Goal: Task Accomplishment & Management: Use online tool/utility

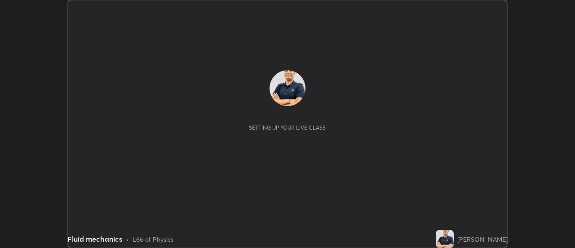
scroll to position [248, 575]
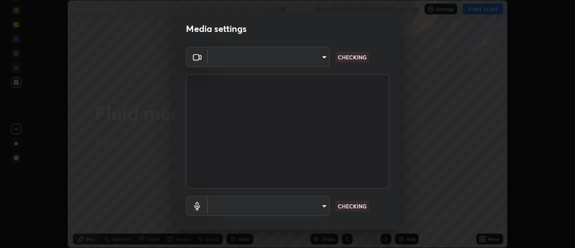
type input "0ade6c1a2b09329684cd28a63f80ec040423d12f5d12a0ebf447b2472701ef61"
type input "communications"
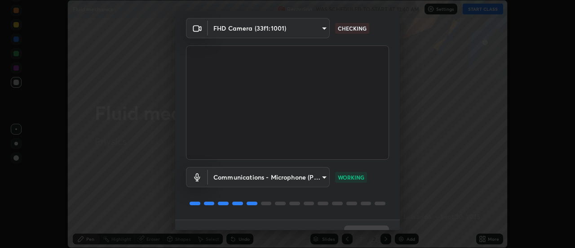
scroll to position [43, 0]
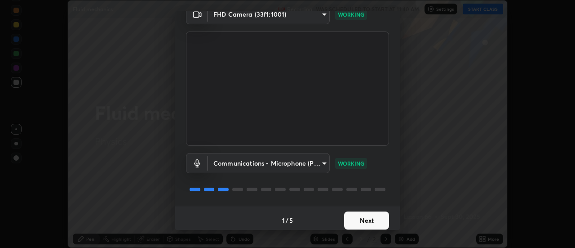
click at [351, 221] on button "Next" at bounding box center [366, 220] width 45 height 18
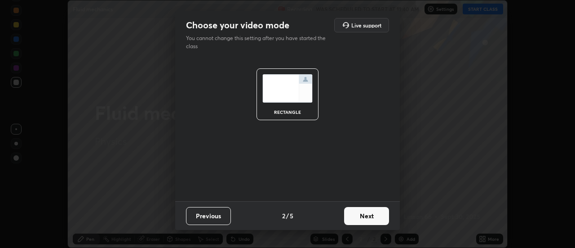
scroll to position [0, 0]
click at [352, 221] on button "Next" at bounding box center [366, 216] width 45 height 18
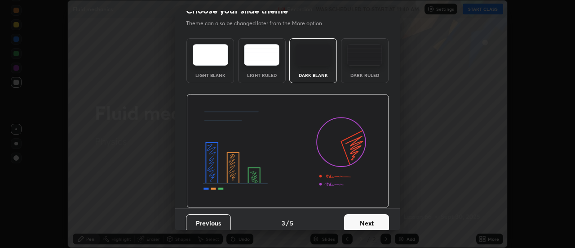
scroll to position [18, 0]
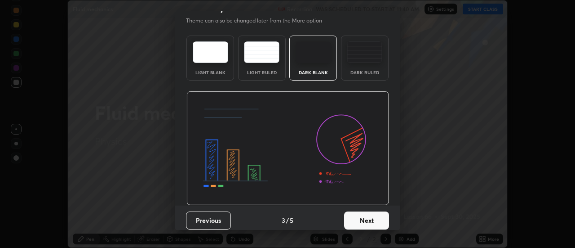
click at [357, 218] on button "Next" at bounding box center [366, 220] width 45 height 18
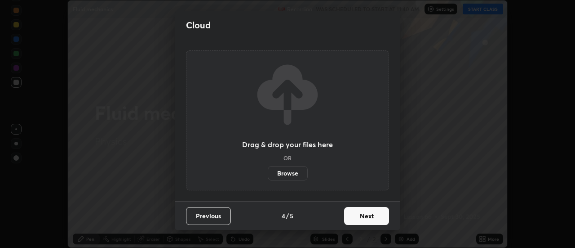
scroll to position [0, 0]
click at [356, 217] on button "Next" at bounding box center [366, 216] width 45 height 18
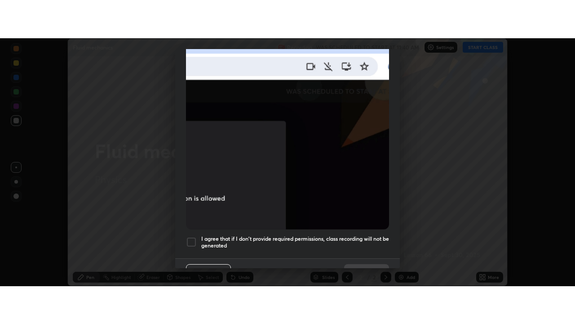
scroll to position [231, 0]
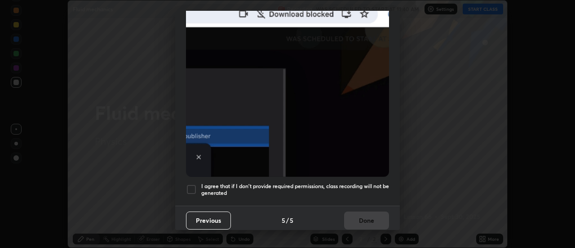
click at [192, 186] on div at bounding box center [191, 189] width 11 height 11
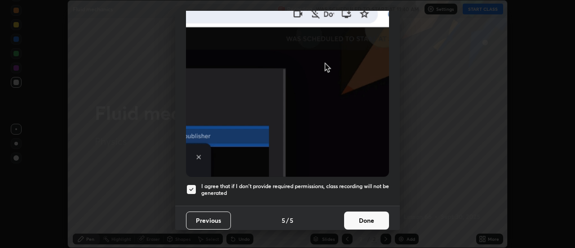
click at [347, 216] on button "Done" at bounding box center [366, 220] width 45 height 18
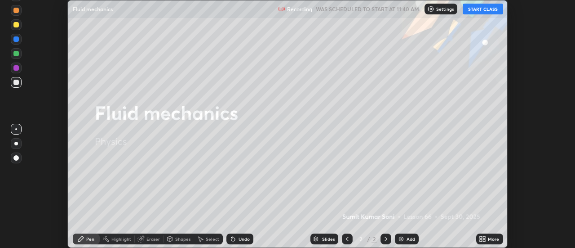
click at [478, 9] on button "START CLASS" at bounding box center [483, 9] width 40 height 11
click at [485, 236] on icon at bounding box center [485, 237] width 2 height 2
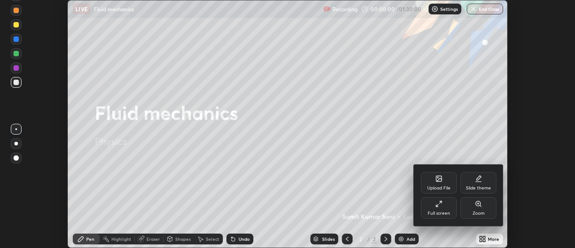
click at [434, 209] on div "Full screen" at bounding box center [439, 208] width 36 height 22
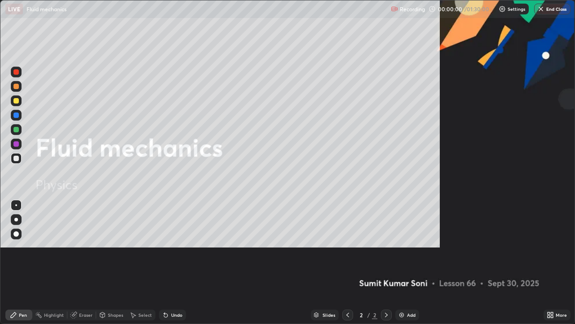
scroll to position [324, 575]
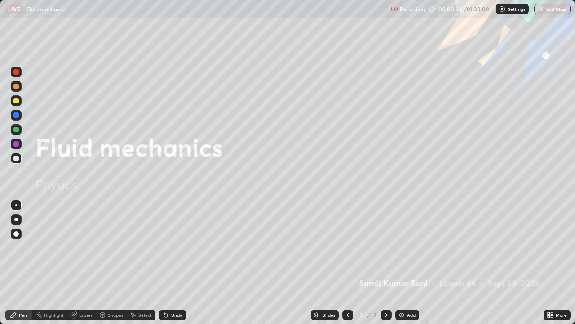
click at [407, 247] on div "Add" at bounding box center [411, 314] width 9 height 4
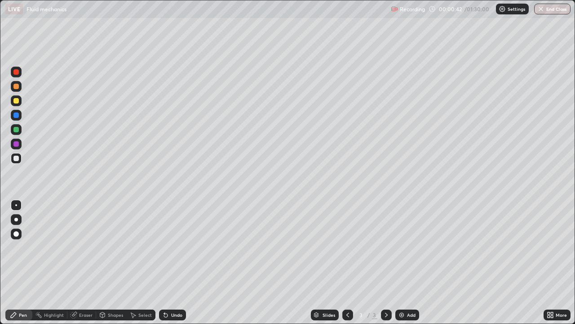
click at [16, 219] on div at bounding box center [16, 219] width 4 height 4
click at [14, 145] on div at bounding box center [15, 143] width 5 height 5
click at [79, 247] on div "Eraser" at bounding box center [85, 314] width 13 height 4
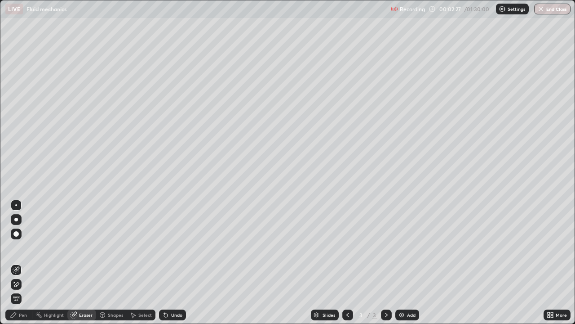
click at [18, 247] on div "Pen" at bounding box center [18, 314] width 27 height 11
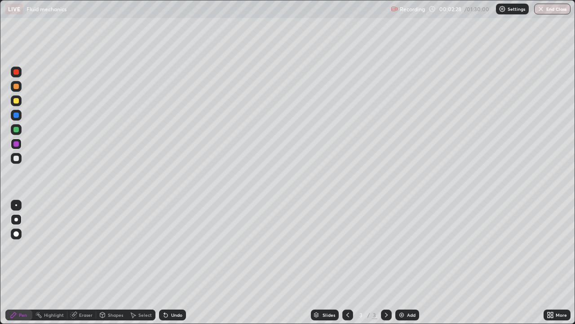
click at [16, 158] on div at bounding box center [15, 157] width 5 height 5
click at [17, 129] on div at bounding box center [15, 129] width 5 height 5
click at [17, 160] on div at bounding box center [15, 157] width 5 height 5
click at [17, 115] on div at bounding box center [15, 114] width 5 height 5
click at [172, 247] on div "Undo" at bounding box center [172, 314] width 27 height 11
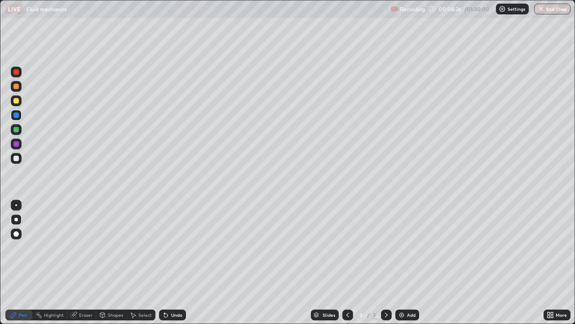
click at [174, 247] on div "Undo" at bounding box center [172, 314] width 27 height 11
click at [175, 247] on div "Undo" at bounding box center [172, 314] width 27 height 11
click at [176, 247] on div "Undo" at bounding box center [172, 314] width 27 height 11
click at [174, 247] on div "Undo" at bounding box center [172, 314] width 27 height 11
click at [16, 131] on div at bounding box center [15, 129] width 5 height 5
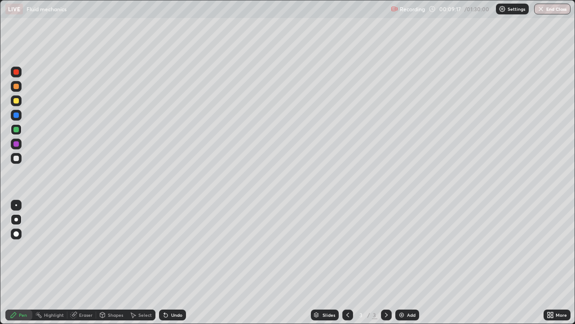
click at [15, 117] on div at bounding box center [15, 114] width 5 height 5
click at [16, 102] on div at bounding box center [15, 100] width 5 height 5
click at [16, 117] on div at bounding box center [15, 114] width 5 height 5
click at [17, 102] on div at bounding box center [15, 100] width 5 height 5
click at [405, 247] on div "Add" at bounding box center [407, 314] width 24 height 11
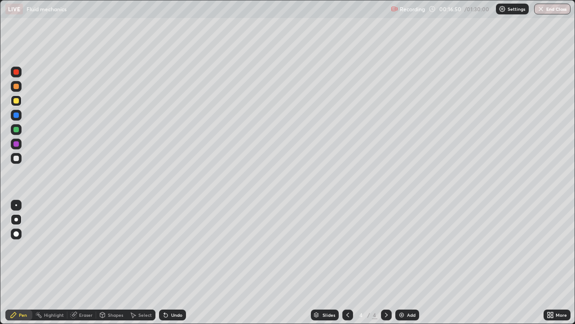
click at [17, 131] on div at bounding box center [15, 129] width 5 height 5
click at [16, 115] on div at bounding box center [15, 114] width 5 height 5
click at [17, 144] on div at bounding box center [15, 143] width 5 height 5
click at [169, 247] on div "Undo" at bounding box center [172, 314] width 27 height 11
click at [172, 247] on div "Undo" at bounding box center [176, 314] width 11 height 4
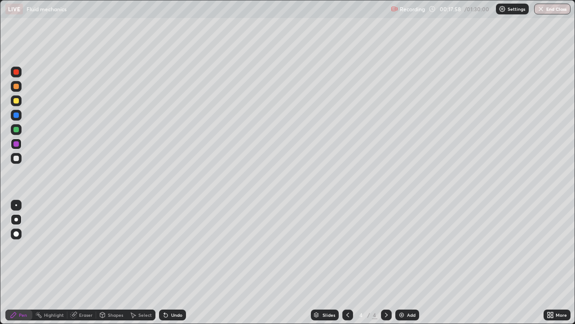
click at [173, 247] on div "Undo" at bounding box center [176, 314] width 11 height 4
click at [173, 247] on div "Undo" at bounding box center [172, 314] width 27 height 11
click at [174, 247] on div "Undo" at bounding box center [172, 314] width 27 height 11
click at [174, 247] on div "Undo" at bounding box center [176, 314] width 11 height 4
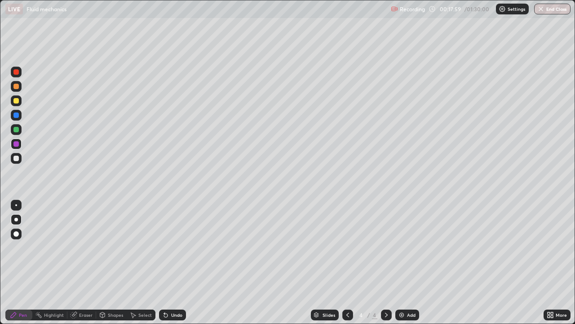
click at [174, 247] on div "Undo" at bounding box center [172, 314] width 27 height 11
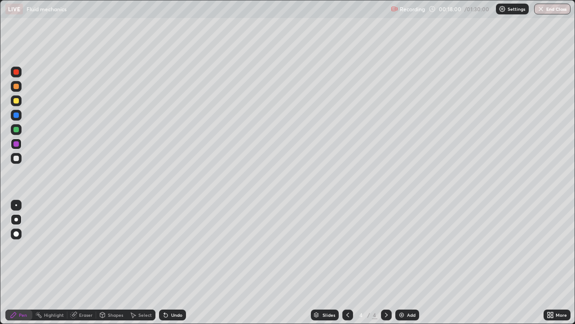
click at [175, 247] on div "Undo" at bounding box center [172, 314] width 27 height 11
click at [176, 247] on div "Undo" at bounding box center [172, 314] width 27 height 11
click at [175, 247] on div "Undo" at bounding box center [172, 314] width 27 height 11
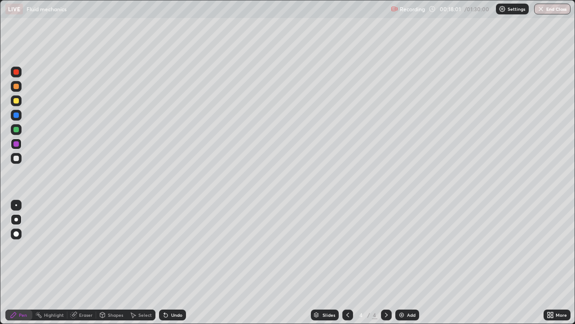
click at [175, 247] on div "Undo" at bounding box center [172, 314] width 27 height 11
click at [18, 247] on div "Pen" at bounding box center [18, 314] width 27 height 11
click at [15, 115] on div at bounding box center [15, 114] width 5 height 5
click at [17, 102] on div at bounding box center [15, 100] width 5 height 5
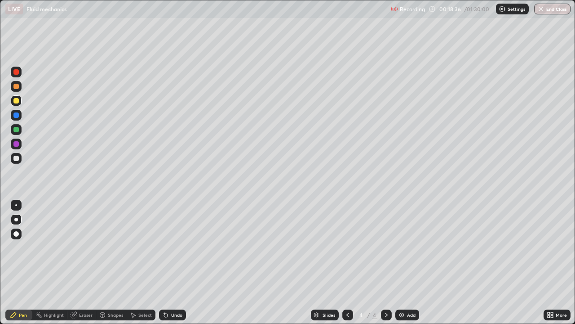
click at [15, 130] on div at bounding box center [15, 129] width 5 height 5
click at [16, 73] on div at bounding box center [15, 71] width 5 height 5
click at [83, 247] on div "Eraser" at bounding box center [85, 314] width 13 height 4
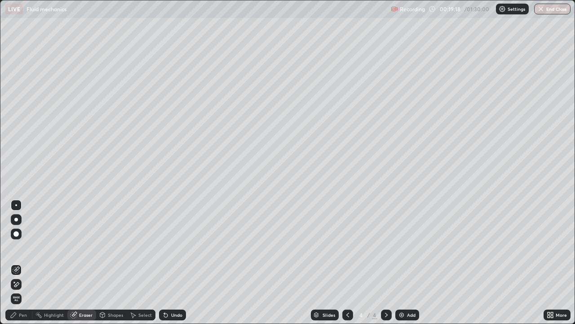
click at [17, 247] on div "Pen" at bounding box center [18, 314] width 27 height 11
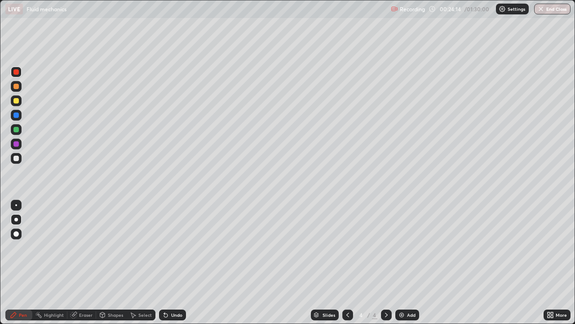
click at [16, 129] on div at bounding box center [15, 129] width 5 height 5
click at [17, 77] on div at bounding box center [16, 72] width 11 height 11
click at [18, 129] on div at bounding box center [15, 129] width 5 height 5
click at [19, 71] on div at bounding box center [16, 72] width 11 height 11
click at [15, 161] on div at bounding box center [16, 158] width 11 height 11
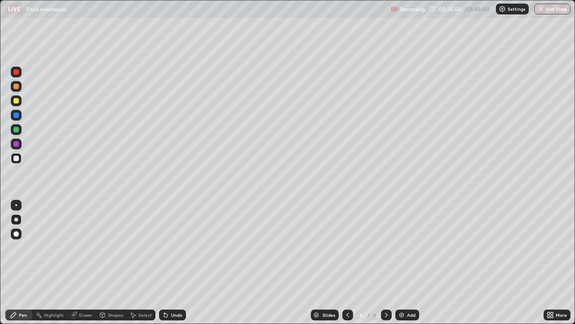
click at [16, 104] on div at bounding box center [16, 100] width 11 height 11
click at [20, 72] on div at bounding box center [16, 72] width 11 height 11
click at [17, 158] on div at bounding box center [15, 157] width 5 height 5
click at [17, 74] on div at bounding box center [15, 71] width 5 height 5
click at [17, 90] on div at bounding box center [16, 86] width 11 height 11
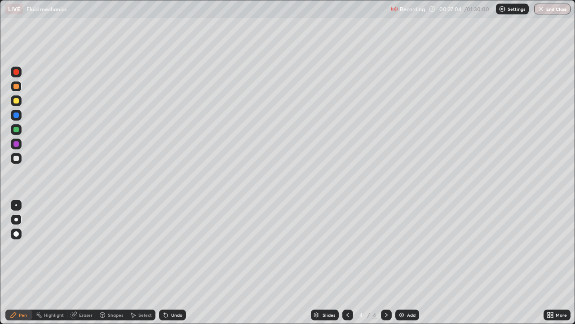
click at [21, 74] on div at bounding box center [16, 72] width 11 height 11
click at [173, 247] on div "Undo" at bounding box center [176, 314] width 11 height 4
click at [84, 247] on div "Eraser" at bounding box center [85, 314] width 13 height 4
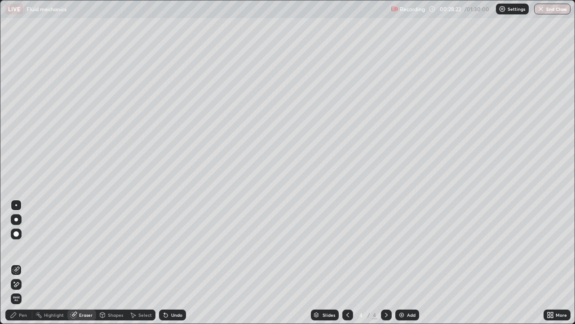
click at [27, 247] on div "Pen" at bounding box center [23, 314] width 8 height 4
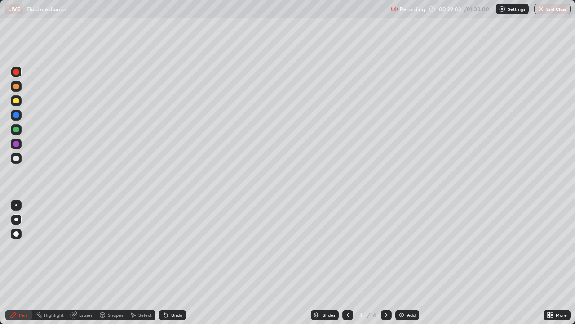
click at [15, 86] on div at bounding box center [15, 86] width 5 height 5
click at [402, 247] on img at bounding box center [401, 314] width 7 height 7
click at [18, 103] on div at bounding box center [16, 100] width 11 height 11
click at [16, 159] on div at bounding box center [15, 157] width 5 height 5
click at [17, 116] on div at bounding box center [15, 114] width 5 height 5
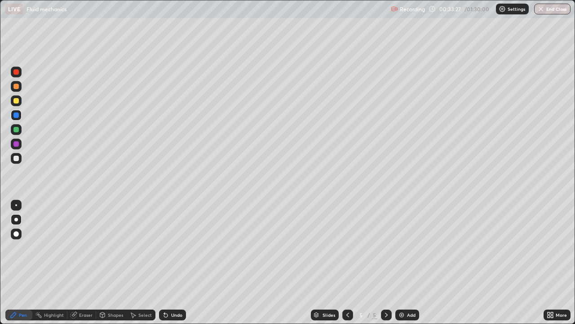
click at [15, 146] on div at bounding box center [15, 143] width 5 height 5
click at [16, 129] on div at bounding box center [15, 129] width 5 height 5
click at [18, 157] on div at bounding box center [15, 157] width 5 height 5
click at [16, 146] on div at bounding box center [15, 143] width 5 height 5
click at [14, 131] on div at bounding box center [15, 129] width 5 height 5
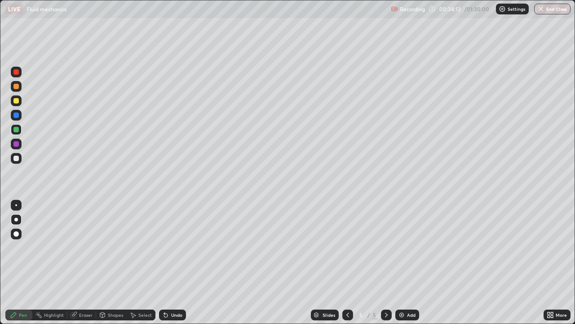
click at [15, 145] on div at bounding box center [15, 143] width 5 height 5
click at [18, 158] on div at bounding box center [15, 157] width 5 height 5
click at [178, 247] on div "Undo" at bounding box center [176, 314] width 11 height 4
click at [80, 247] on div "Eraser" at bounding box center [85, 314] width 13 height 4
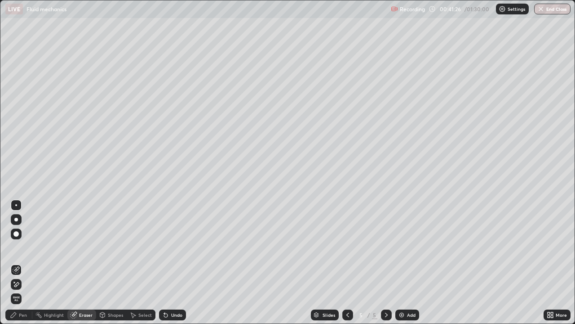
click at [26, 247] on div "Pen" at bounding box center [18, 314] width 27 height 11
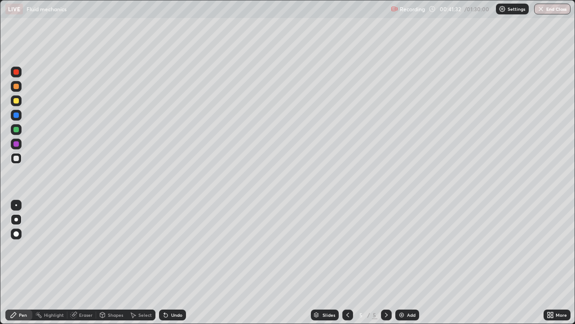
click at [15, 89] on div at bounding box center [15, 86] width 5 height 5
click at [16, 103] on div at bounding box center [15, 100] width 5 height 5
click at [16, 129] on div at bounding box center [15, 129] width 5 height 5
click at [17, 114] on div at bounding box center [15, 114] width 5 height 5
click at [15, 100] on div at bounding box center [15, 100] width 5 height 5
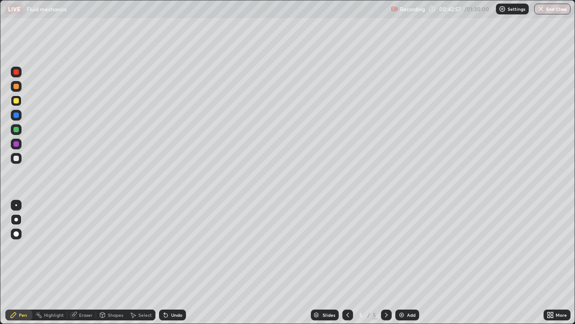
click at [16, 85] on div at bounding box center [15, 86] width 5 height 5
click at [14, 99] on div at bounding box center [15, 100] width 5 height 5
click at [172, 247] on div "Undo" at bounding box center [176, 314] width 11 height 4
click at [177, 247] on div "Undo" at bounding box center [172, 314] width 27 height 11
click at [173, 247] on div "Undo" at bounding box center [172, 314] width 27 height 11
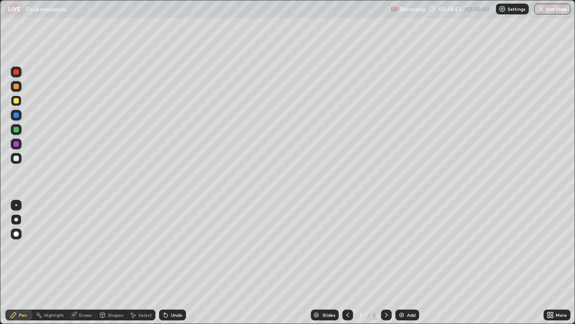
click at [19, 115] on div at bounding box center [16, 115] width 11 height 11
click at [19, 101] on div at bounding box center [16, 100] width 11 height 11
click at [16, 119] on div at bounding box center [16, 115] width 11 height 11
click at [111, 247] on div "Shapes" at bounding box center [115, 314] width 15 height 4
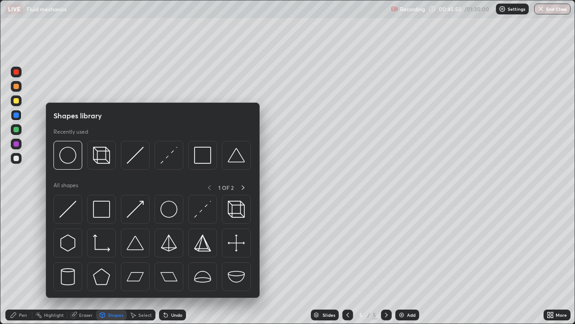
click at [86, 247] on div "Eraser" at bounding box center [85, 314] width 13 height 4
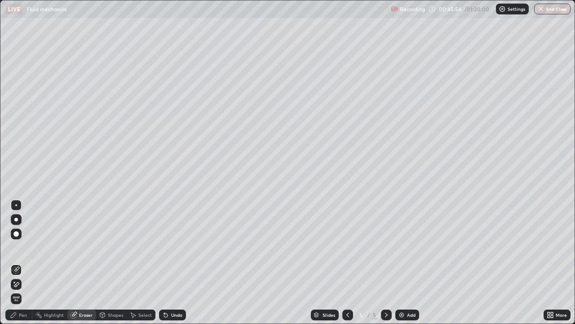
click at [23, 247] on div "Pen" at bounding box center [23, 314] width 8 height 4
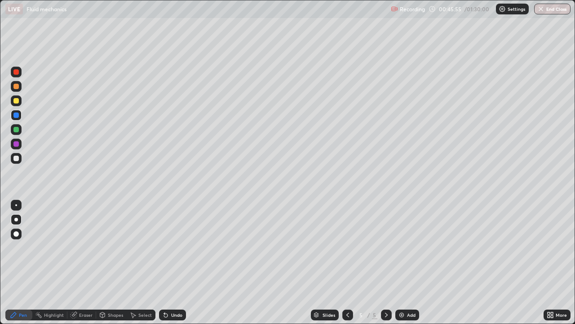
click at [16, 157] on div at bounding box center [15, 157] width 5 height 5
click at [18, 127] on div at bounding box center [15, 129] width 5 height 5
click at [15, 145] on div at bounding box center [15, 143] width 5 height 5
click at [407, 247] on div "Add" at bounding box center [411, 314] width 9 height 4
click at [15, 130] on div at bounding box center [15, 129] width 5 height 5
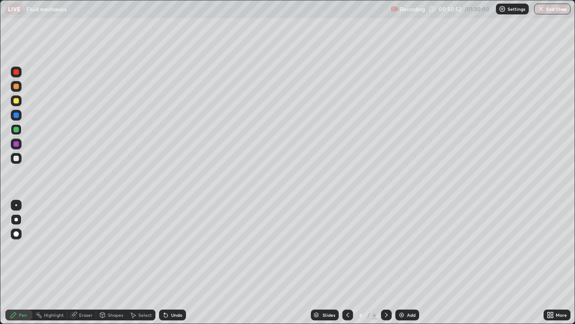
click at [16, 160] on div at bounding box center [15, 157] width 5 height 5
click at [15, 146] on div at bounding box center [15, 143] width 5 height 5
click at [15, 158] on div at bounding box center [15, 157] width 5 height 5
click at [347, 247] on icon at bounding box center [347, 314] width 7 height 7
click at [385, 247] on icon at bounding box center [386, 314] width 7 height 7
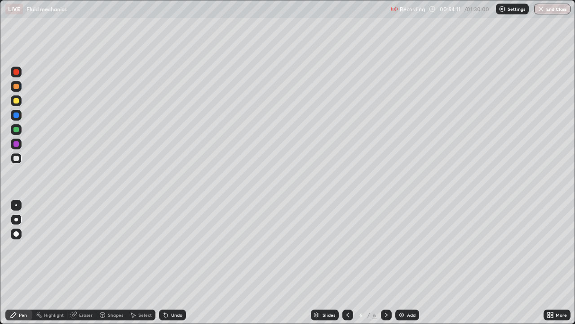
click at [14, 100] on div at bounding box center [15, 100] width 5 height 5
click at [17, 115] on div at bounding box center [15, 114] width 5 height 5
click at [17, 144] on div at bounding box center [15, 143] width 5 height 5
click at [21, 116] on div at bounding box center [16, 115] width 11 height 11
click at [175, 247] on div "Undo" at bounding box center [176, 314] width 11 height 4
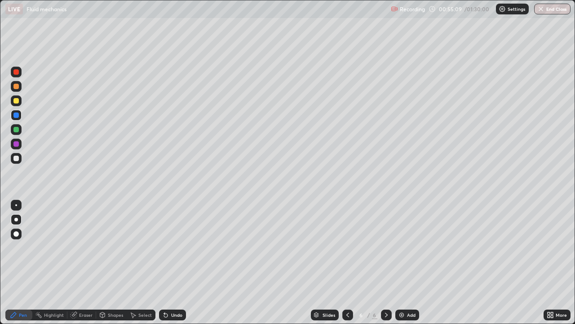
click at [175, 247] on div "Undo" at bounding box center [176, 314] width 11 height 4
click at [15, 101] on div at bounding box center [15, 100] width 5 height 5
click at [14, 72] on div at bounding box center [15, 71] width 5 height 5
click at [18, 102] on div at bounding box center [15, 100] width 5 height 5
click at [17, 115] on div at bounding box center [15, 114] width 5 height 5
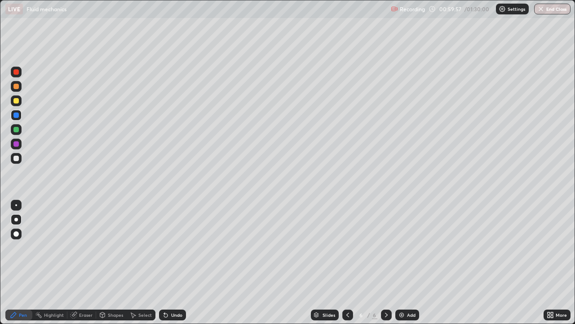
click at [20, 131] on div at bounding box center [16, 129] width 11 height 11
click at [406, 247] on div "Add" at bounding box center [407, 314] width 24 height 11
click at [12, 103] on div at bounding box center [16, 100] width 11 height 11
click at [16, 115] on div at bounding box center [15, 114] width 5 height 5
click at [18, 146] on div at bounding box center [15, 143] width 5 height 5
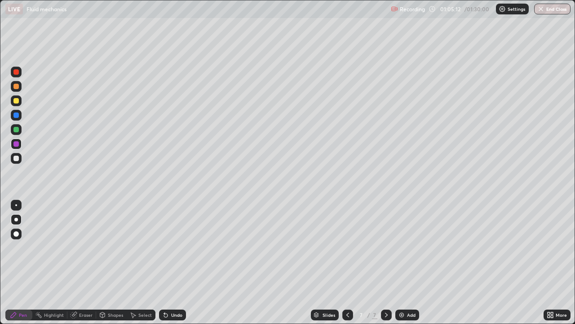
click at [17, 104] on div at bounding box center [16, 100] width 11 height 11
click at [17, 117] on div at bounding box center [15, 114] width 5 height 5
click at [168, 247] on div "Undo" at bounding box center [172, 314] width 27 height 11
click at [18, 146] on div at bounding box center [16, 143] width 11 height 11
click at [17, 158] on div at bounding box center [15, 157] width 5 height 5
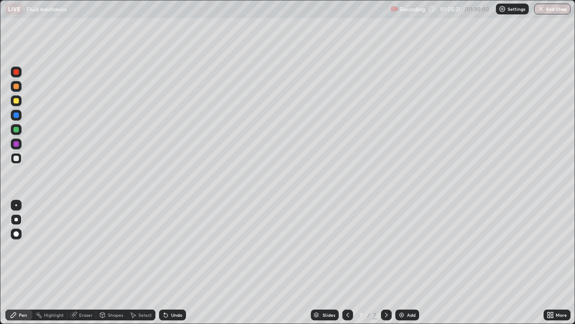
click at [17, 115] on div at bounding box center [15, 114] width 5 height 5
click at [15, 132] on div at bounding box center [15, 129] width 5 height 5
click at [15, 159] on div at bounding box center [15, 157] width 5 height 5
click at [171, 247] on div "Undo" at bounding box center [176, 314] width 11 height 4
click at [17, 129] on div at bounding box center [15, 129] width 5 height 5
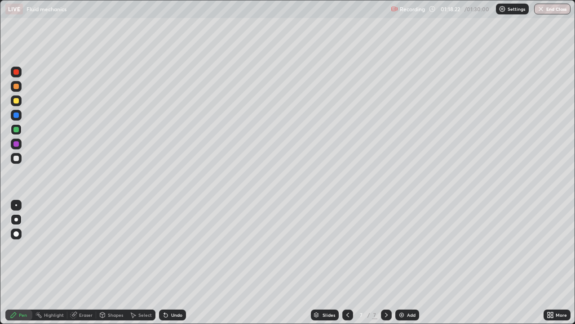
click at [348, 247] on icon at bounding box center [347, 314] width 7 height 7
click at [347, 247] on icon at bounding box center [347, 314] width 7 height 7
click at [386, 247] on icon at bounding box center [386, 314] width 7 height 7
click at [386, 247] on div at bounding box center [386, 314] width 11 height 11
click at [546, 11] on button "End Class" at bounding box center [552, 9] width 36 height 11
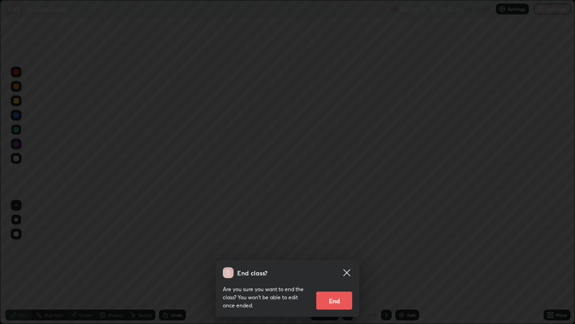
click at [340, 247] on button "End" at bounding box center [334, 300] width 36 height 18
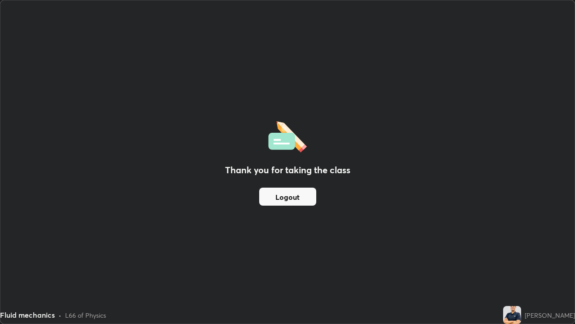
click at [284, 199] on button "Logout" at bounding box center [287, 196] width 57 height 18
